Goal: Task Accomplishment & Management: Manage account settings

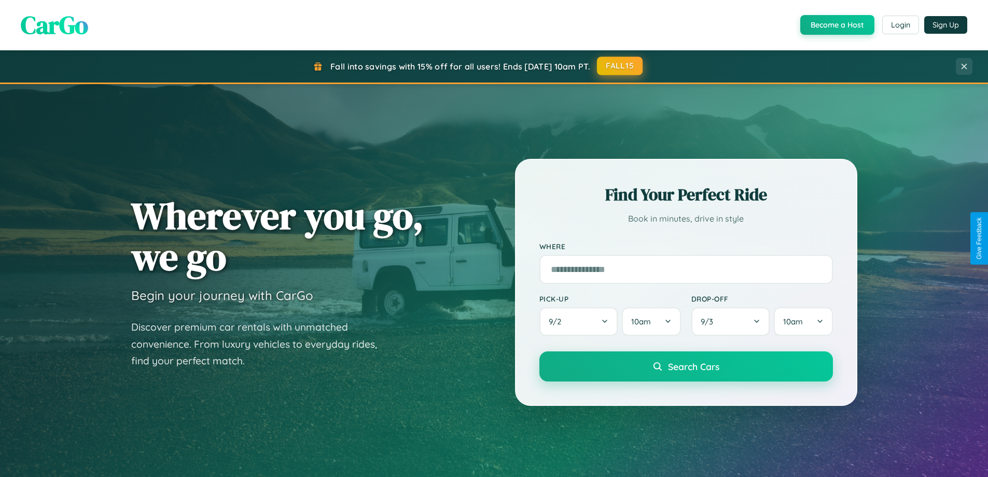
click at [621, 66] on button "FALL15" at bounding box center [620, 66] width 46 height 19
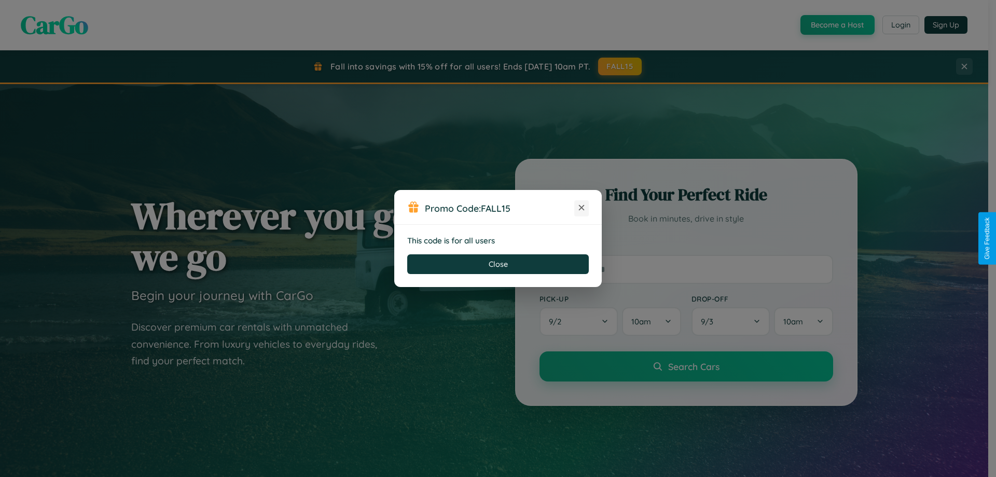
click at [582, 208] on icon at bounding box center [581, 207] width 10 height 10
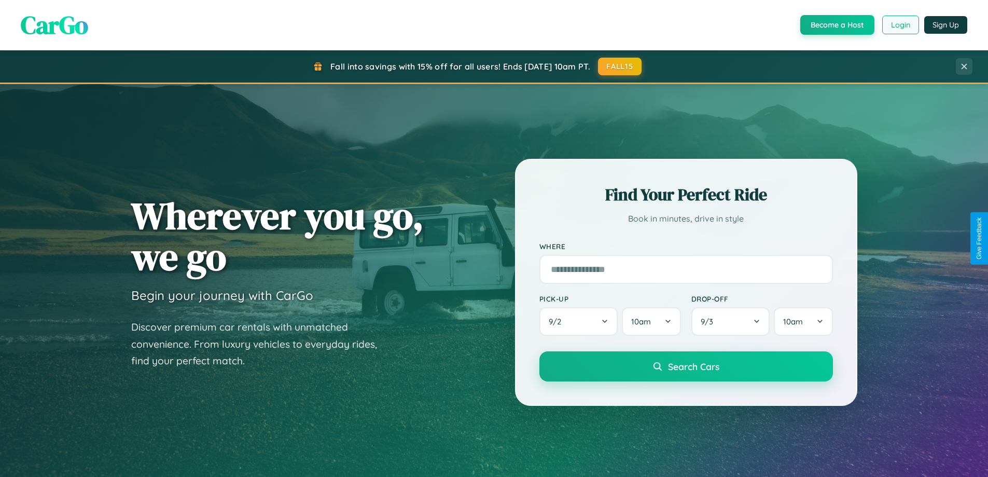
click at [900, 25] on button "Login" at bounding box center [901, 25] width 37 height 19
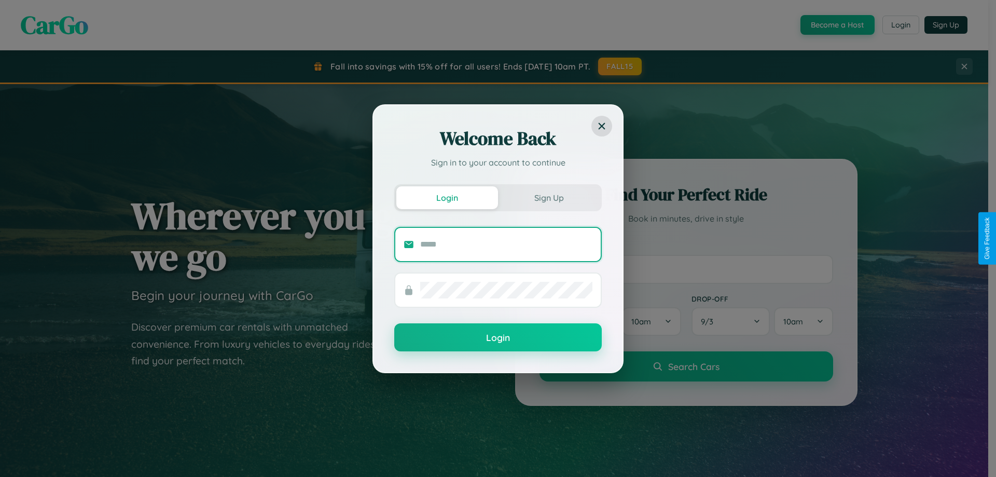
click at [506, 244] on input "text" at bounding box center [506, 244] width 172 height 17
type input "**********"
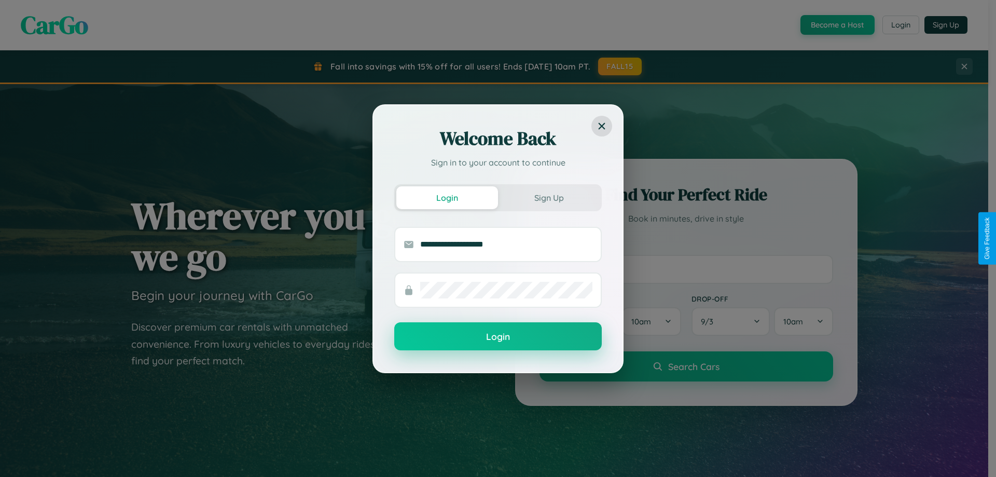
click at [498, 337] on button "Login" at bounding box center [498, 336] width 208 height 28
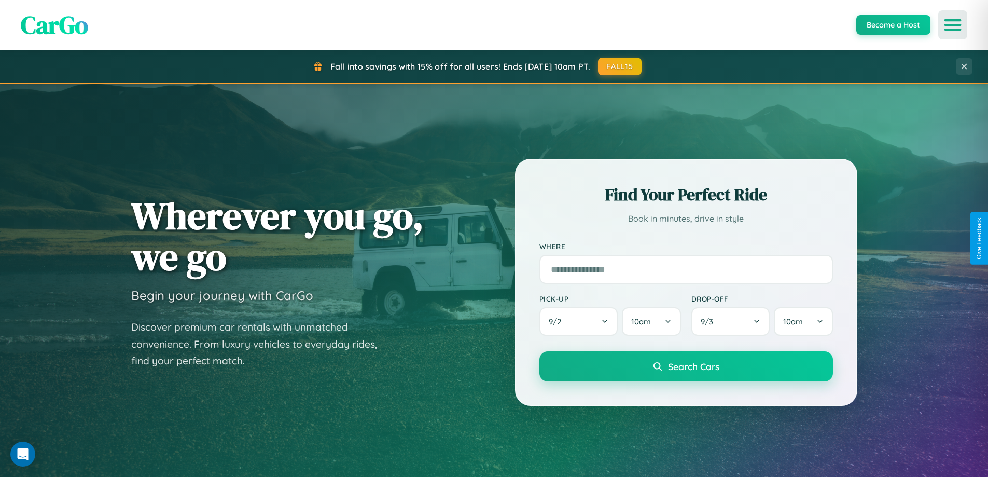
click at [953, 25] on icon "Open menu" at bounding box center [953, 24] width 15 height 9
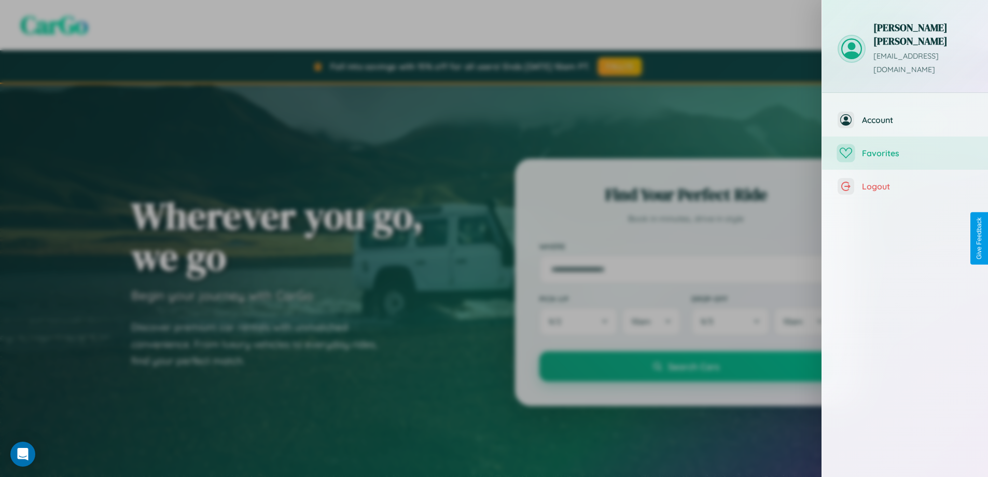
click at [905, 148] on span "Favorites" at bounding box center [917, 153] width 111 height 10
